Goal: Use online tool/utility

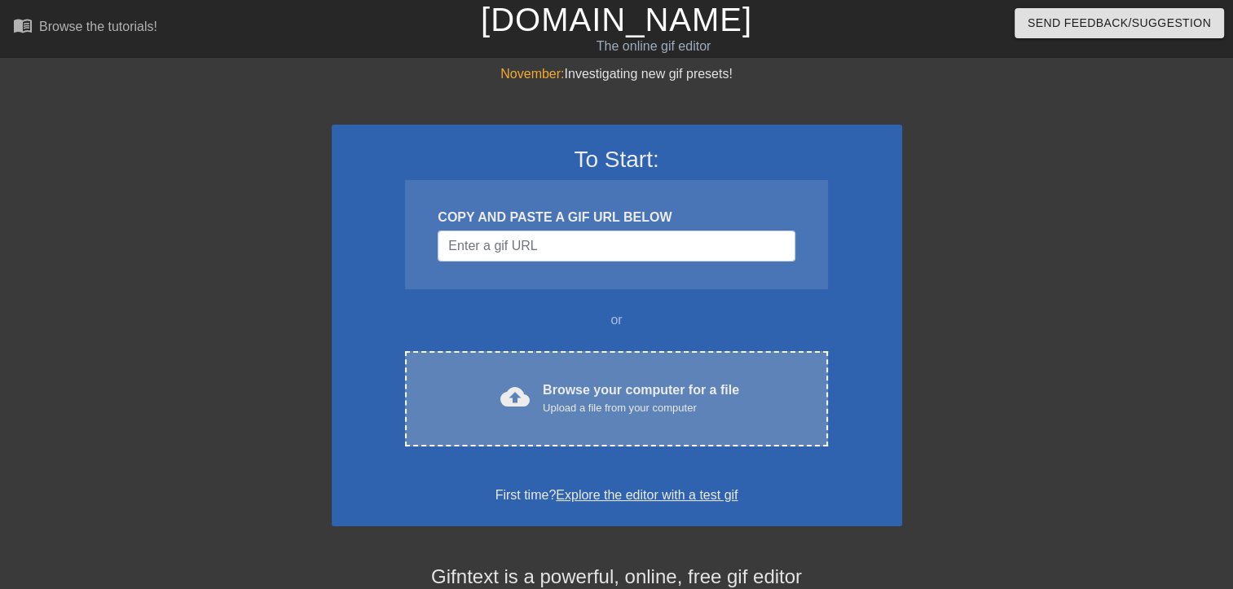
click at [683, 370] on div "cloud_upload Browse your computer for a file Upload a file from your computer C…" at bounding box center [616, 398] width 422 height 95
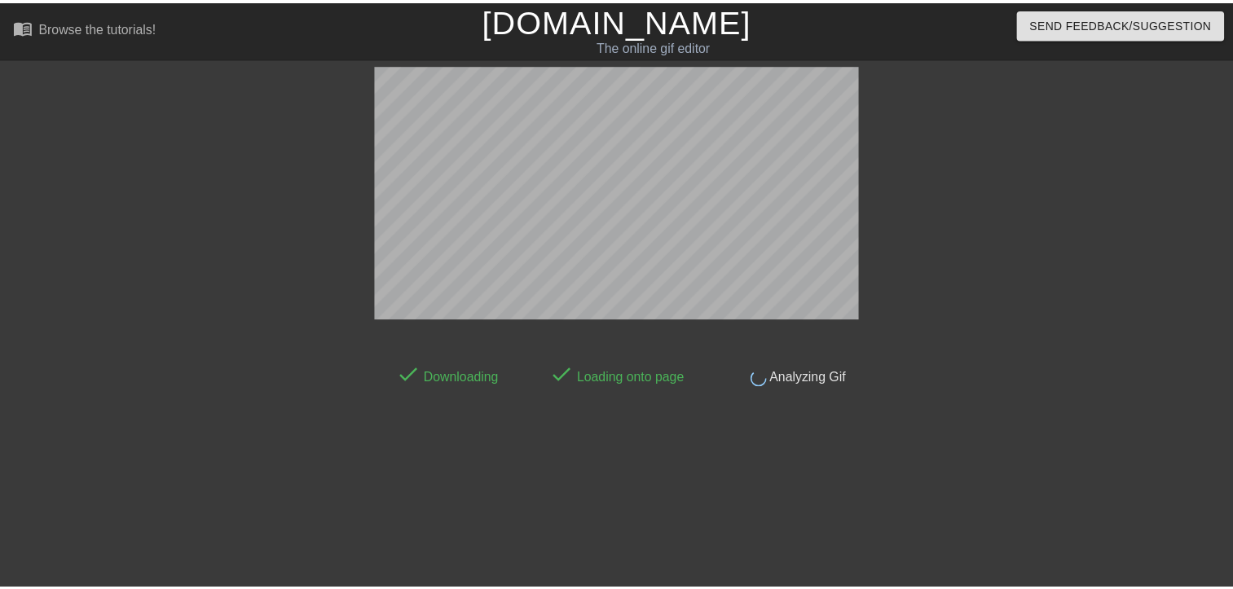
scroll to position [39, 0]
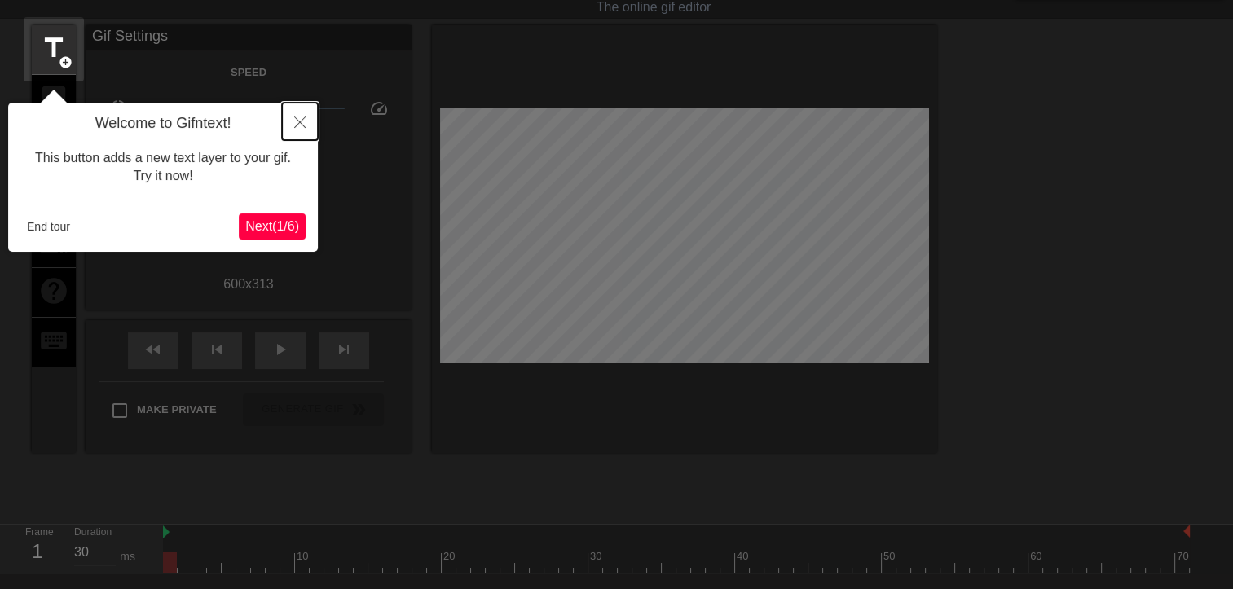
click at [305, 122] on button "Close" at bounding box center [300, 121] width 36 height 37
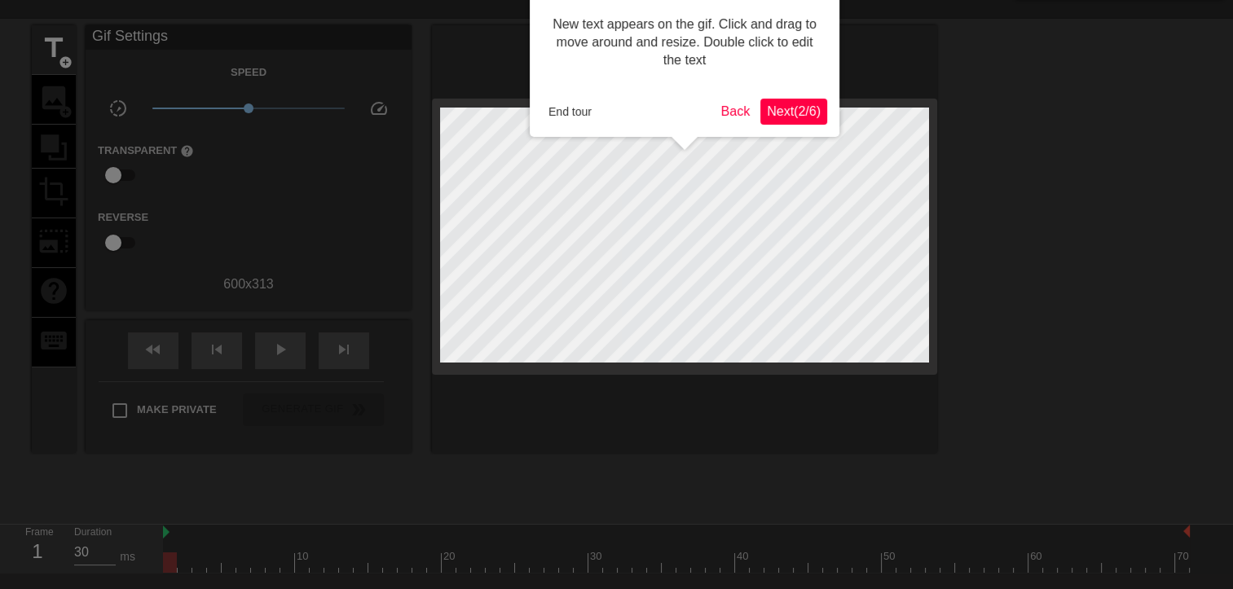
scroll to position [0, 0]
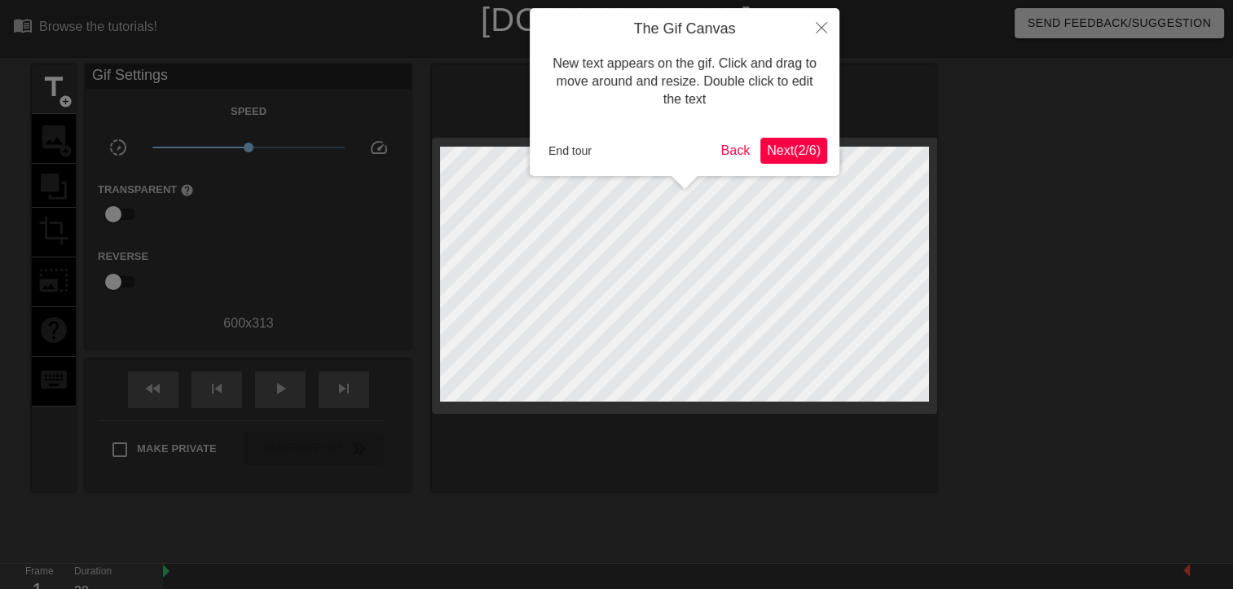
click at [803, 152] on span "Next ( 2 / 6 )" at bounding box center [794, 150] width 54 height 14
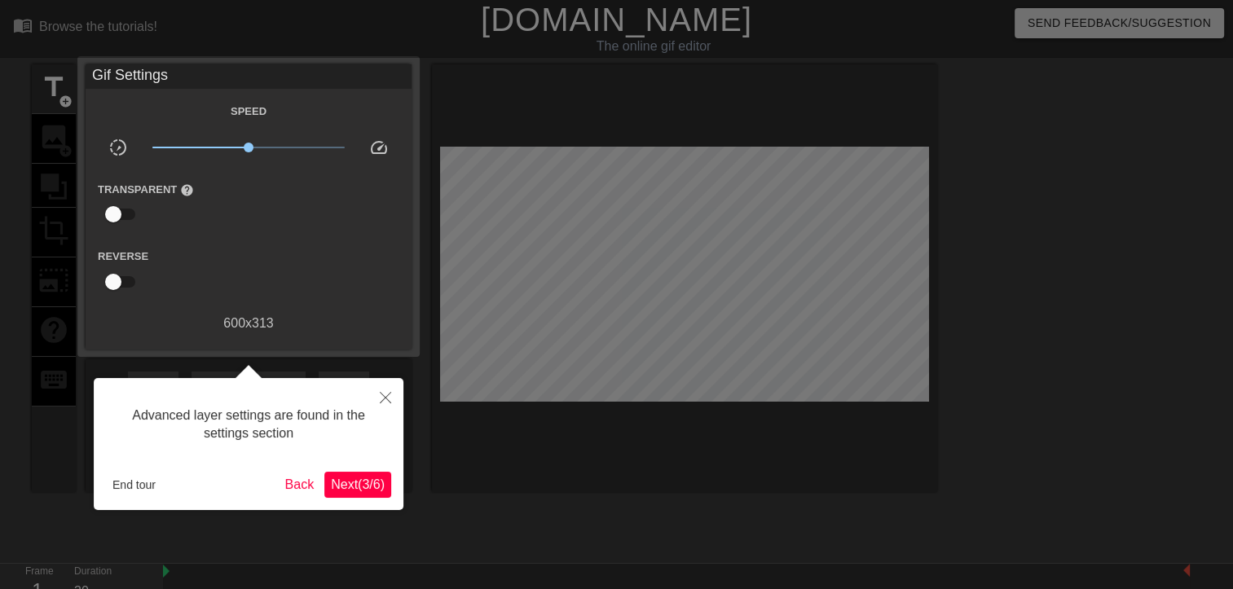
scroll to position [39, 0]
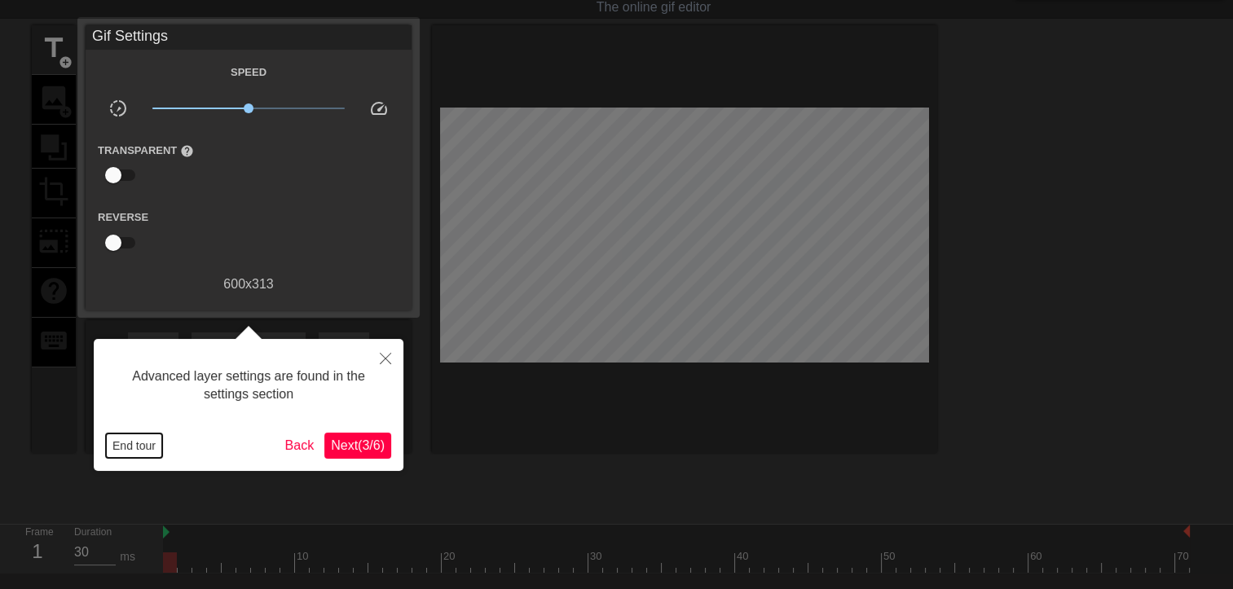
click at [128, 449] on button "End tour" at bounding box center [134, 445] width 56 height 24
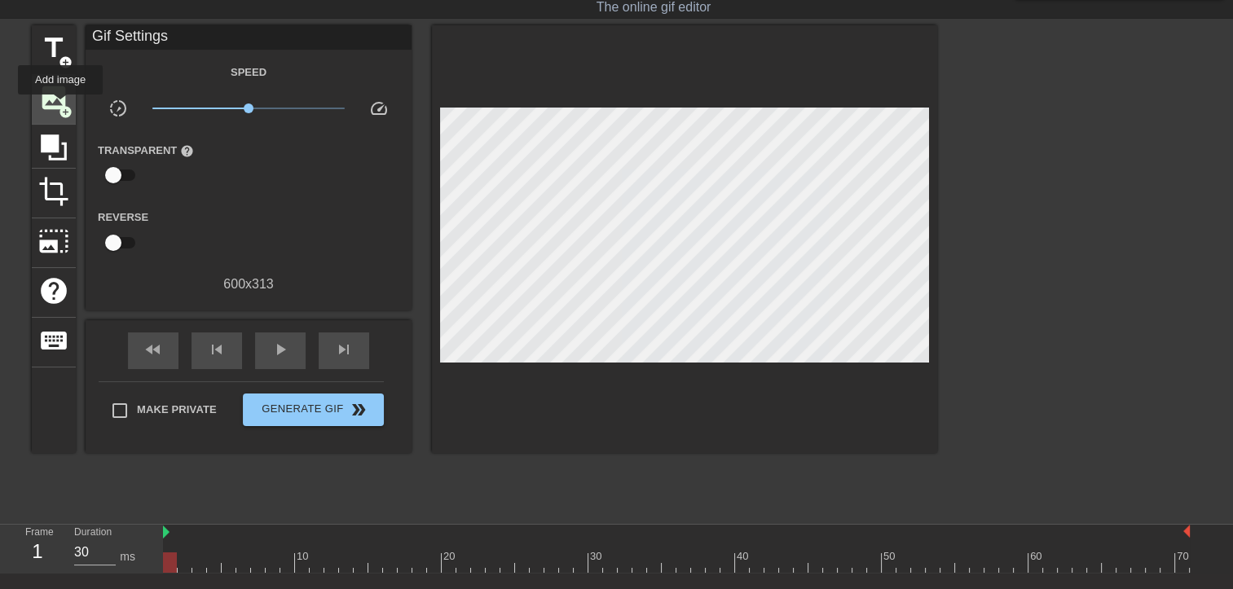
click at [60, 106] on span "add_circle" at bounding box center [66, 112] width 14 height 14
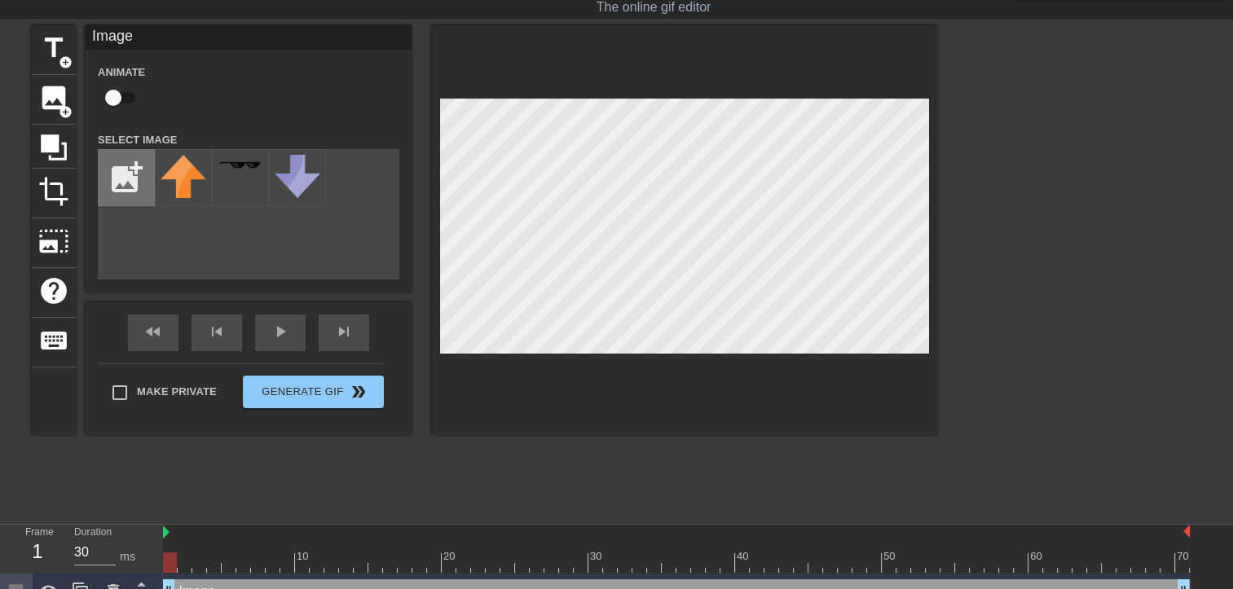
click at [130, 174] on input "file" at bounding box center [126, 177] width 55 height 55
type input "C:\fakepath\Malphite_0.jpg"
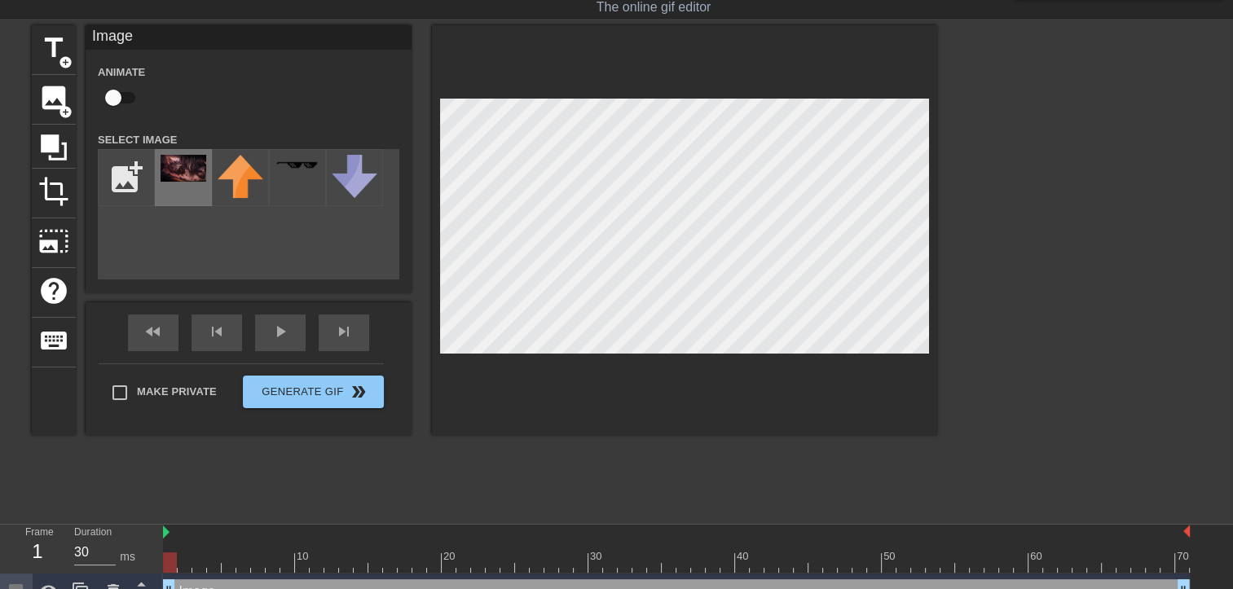
click at [174, 178] on img at bounding box center [183, 168] width 46 height 27
click at [857, 80] on div at bounding box center [684, 230] width 505 height 410
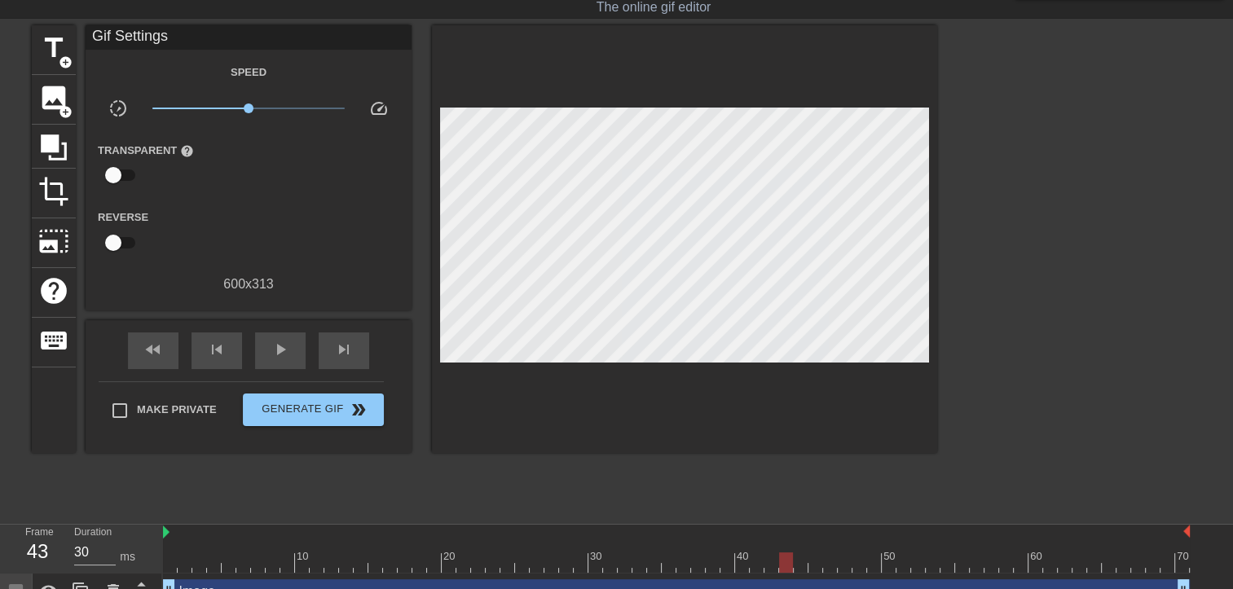
scroll to position [63, 0]
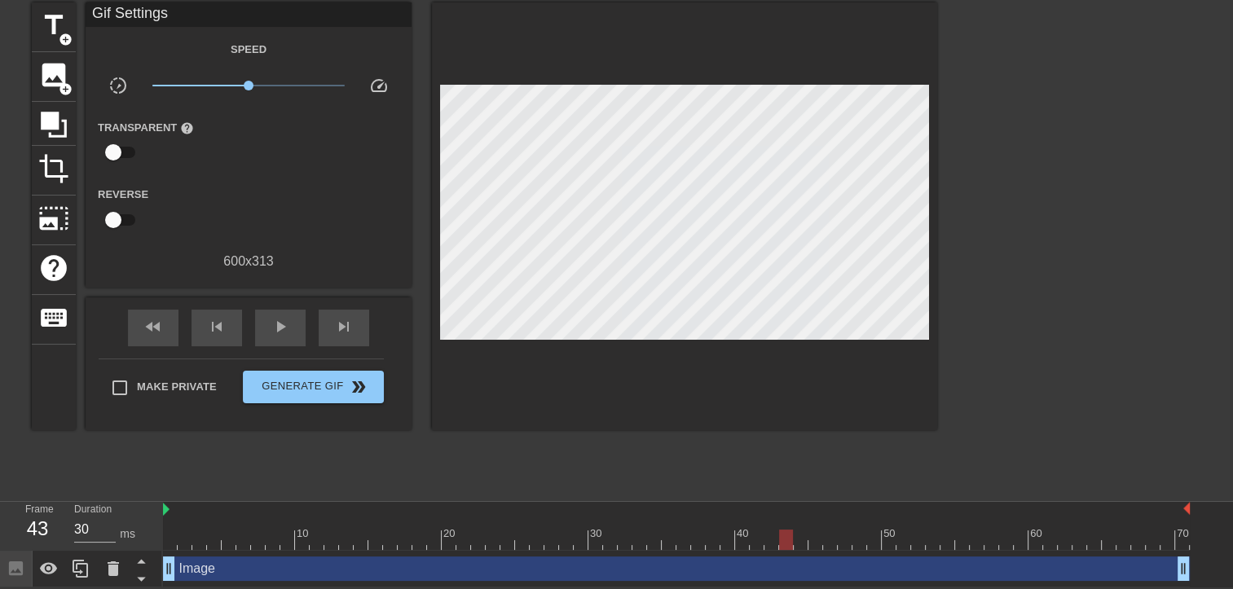
click at [181, 568] on div "Image drag_handle drag_handle" at bounding box center [676, 568] width 1026 height 24
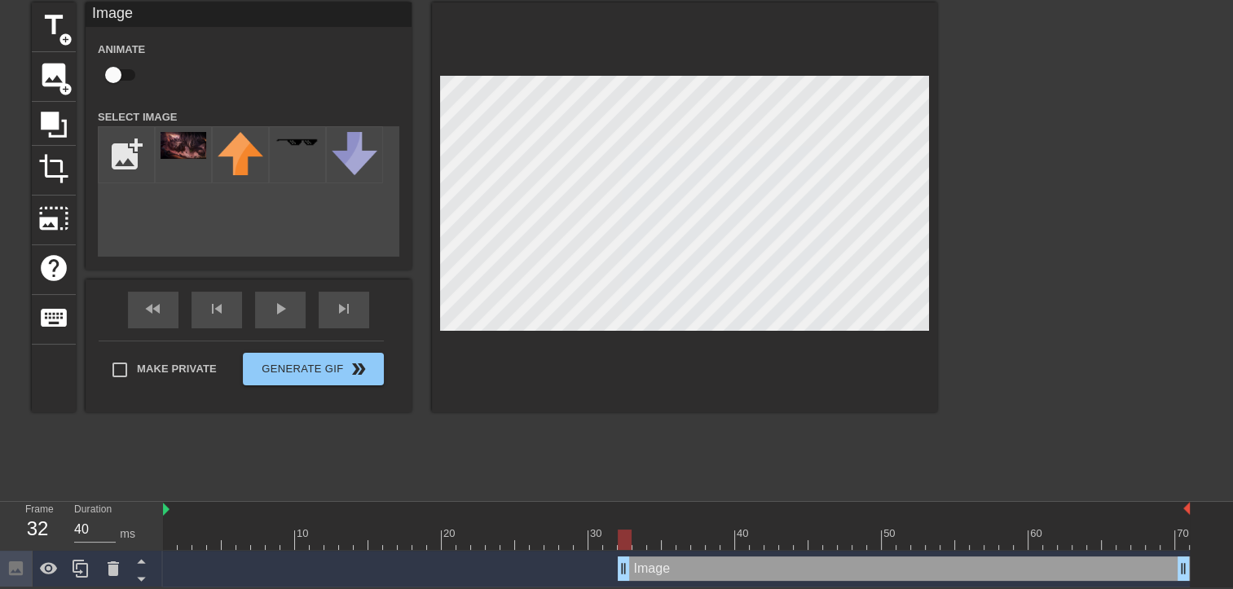
drag, startPoint x: 171, startPoint y: 568, endPoint x: 587, endPoint y: 578, distance: 415.6
drag, startPoint x: 583, startPoint y: 565, endPoint x: 818, endPoint y: 554, distance: 234.8
click at [818, 554] on div "Image drag_handle drag_handle" at bounding box center [676, 569] width 1026 height 37
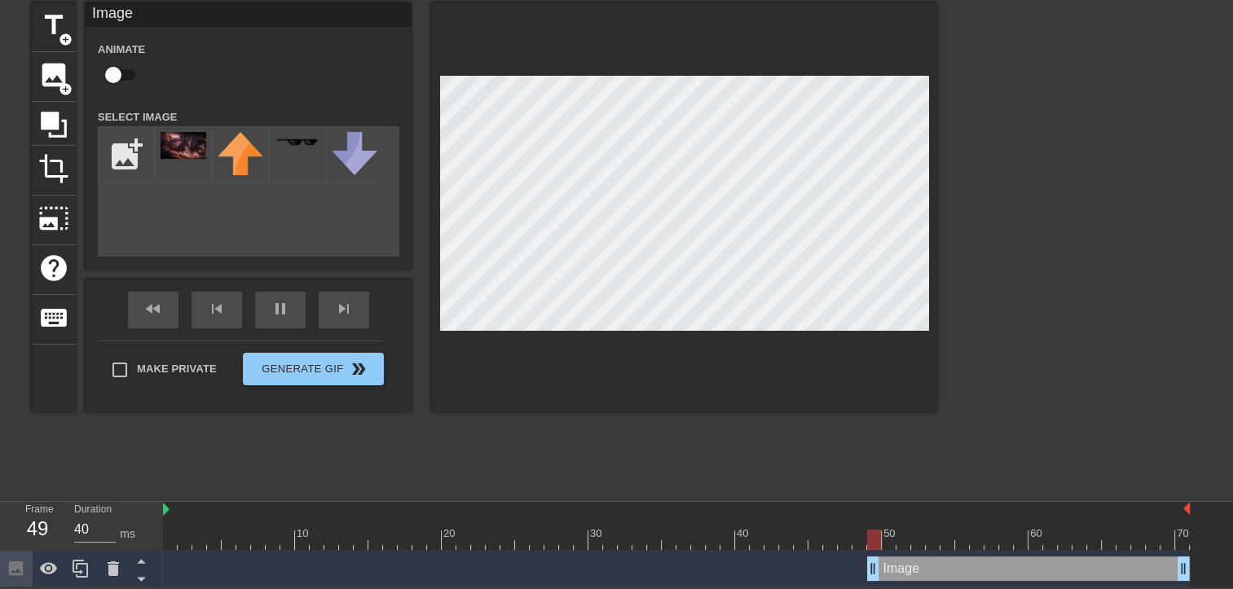
drag, startPoint x: 817, startPoint y: 564, endPoint x: 884, endPoint y: 565, distance: 66.8
click at [938, 194] on div "title add_circle image add_circle crop photo_size_select_large help keyboard Im…" at bounding box center [616, 246] width 1233 height 489
click at [929, 258] on div at bounding box center [684, 207] width 505 height 410
drag, startPoint x: 888, startPoint y: 563, endPoint x: 903, endPoint y: 563, distance: 14.7
drag, startPoint x: 903, startPoint y: 565, endPoint x: 916, endPoint y: 566, distance: 13.9
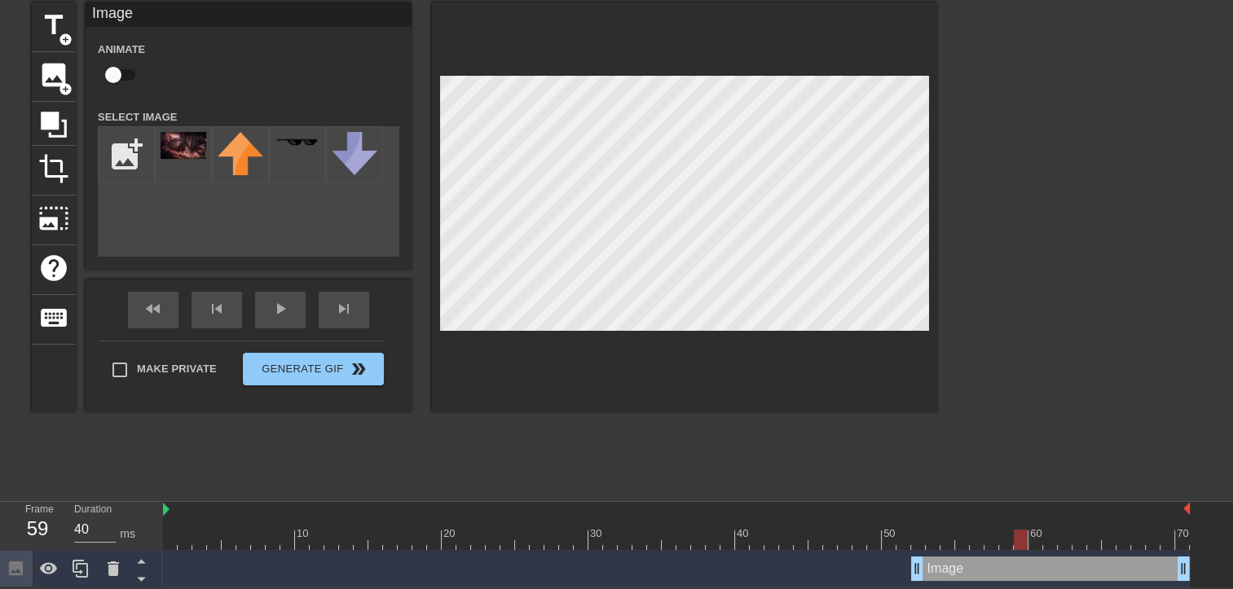
click at [984, 180] on div at bounding box center [1078, 246] width 244 height 489
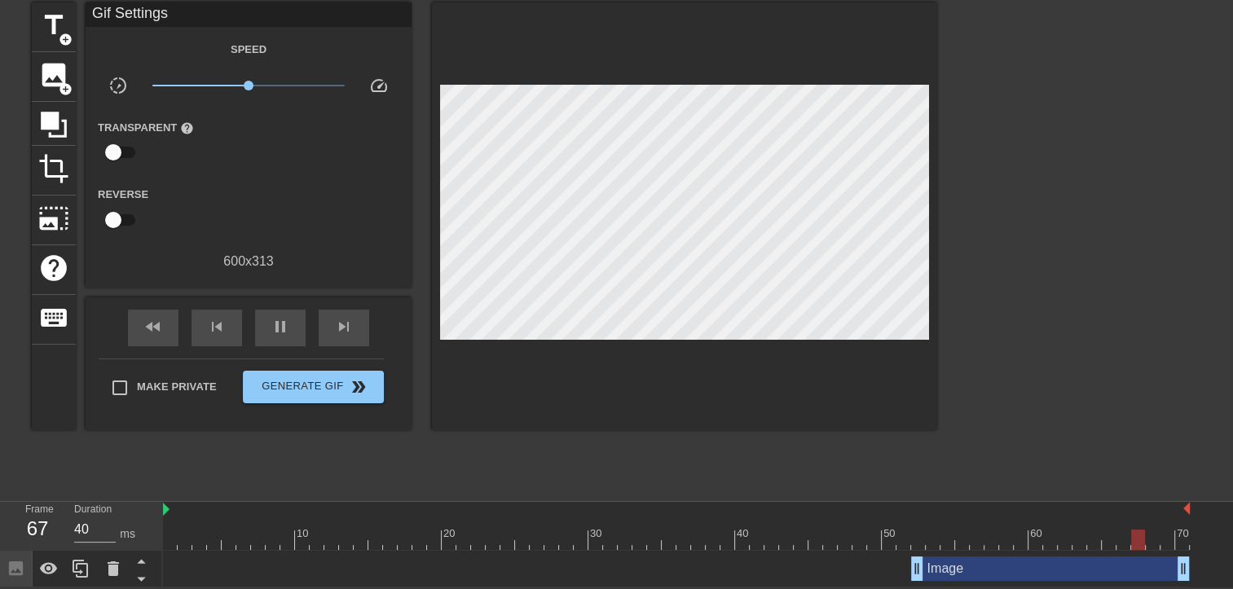
type input "30"
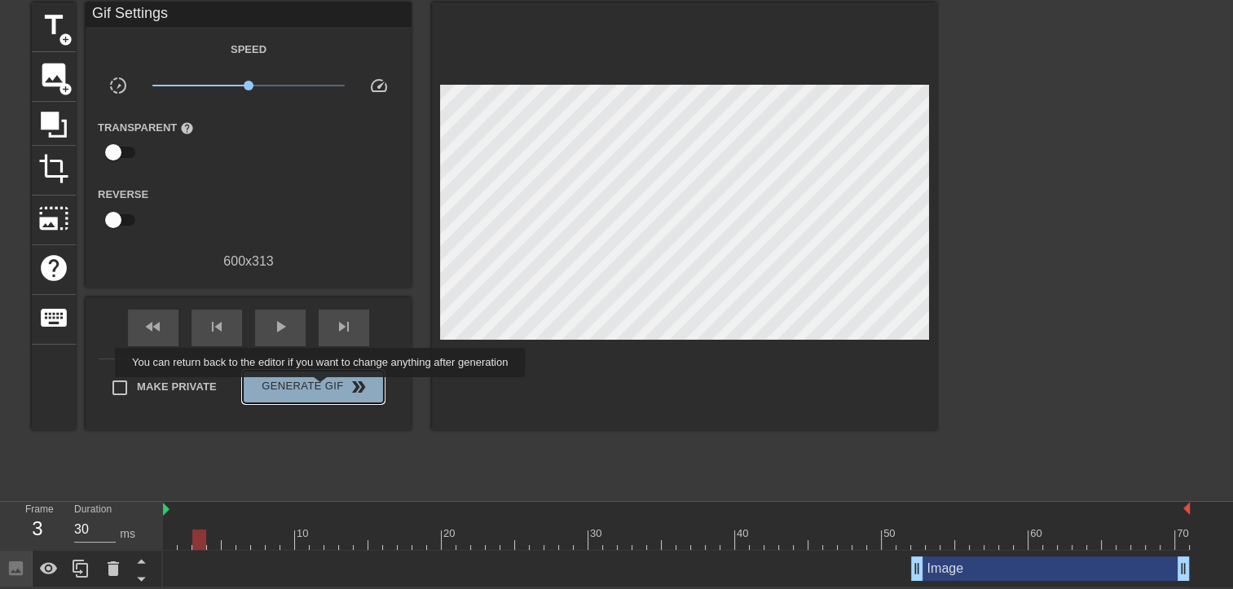
click at [322, 389] on span "Generate Gif double_arrow" at bounding box center [313, 387] width 128 height 20
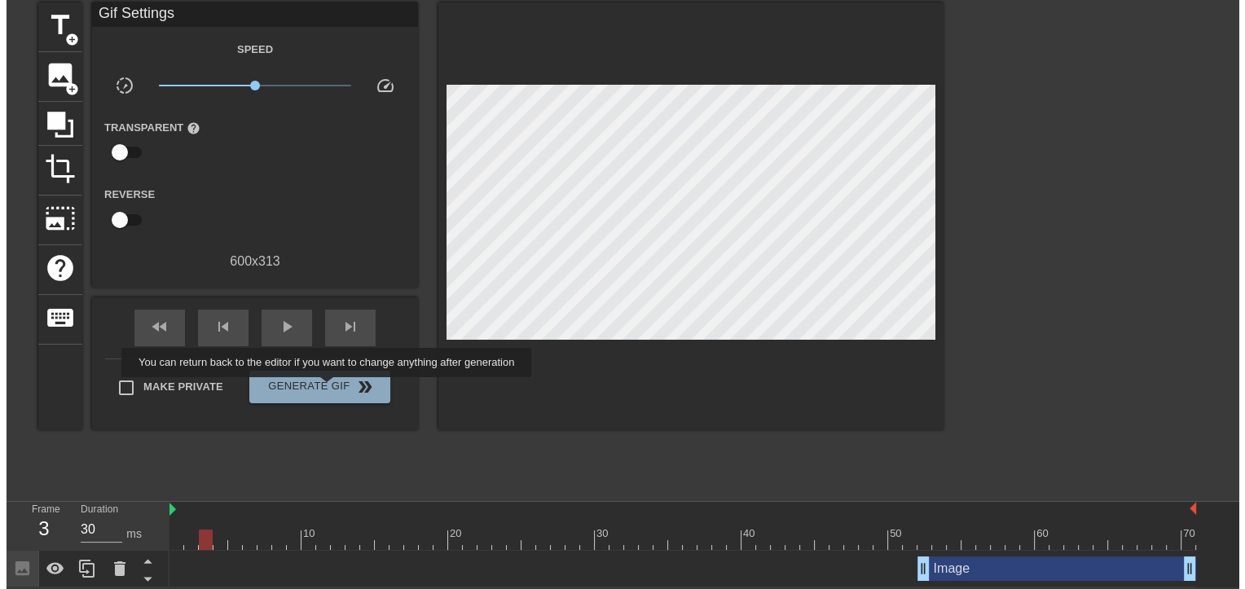
scroll to position [0, 0]
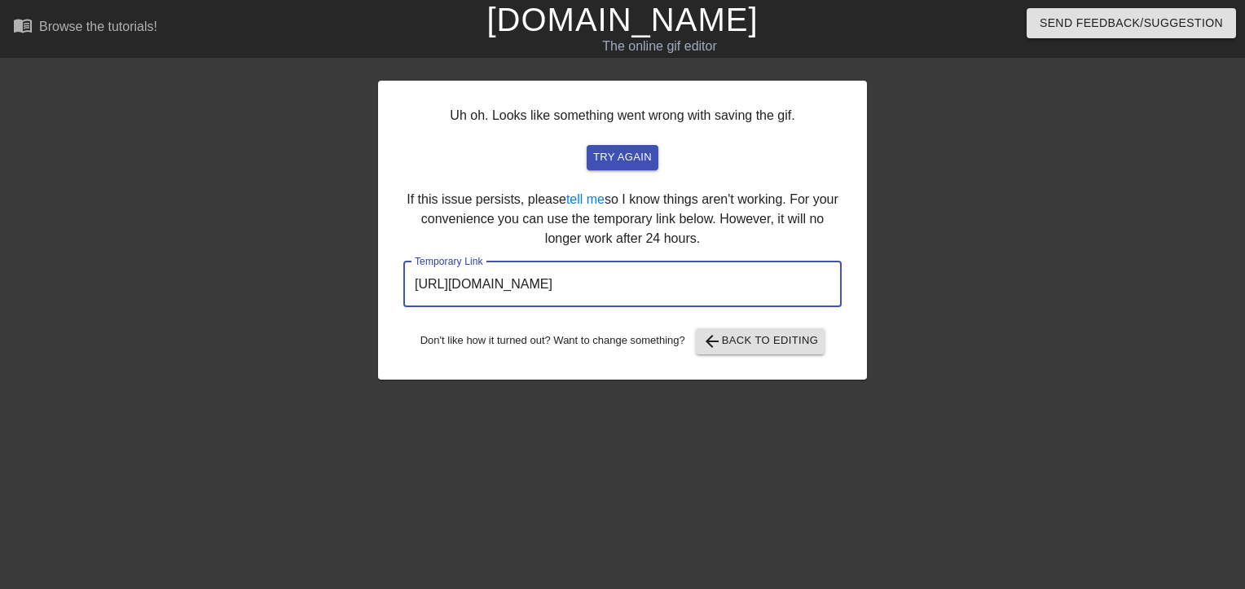
drag, startPoint x: 740, startPoint y: 288, endPoint x: 404, endPoint y: 282, distance: 336.5
click at [404, 282] on input "[URL][DOMAIN_NAME]" at bounding box center [622, 284] width 438 height 46
drag, startPoint x: 404, startPoint y: 282, endPoint x: 546, endPoint y: 288, distance: 141.9
drag, startPoint x: 787, startPoint y: 292, endPoint x: 274, endPoint y: 263, distance: 514.0
click at [274, 263] on div "Uh oh. Looks like something went wrong with saving the gif. try again If this i…" at bounding box center [622, 308] width 1245 height 489
